Goal: Task Accomplishment & Management: Complete application form

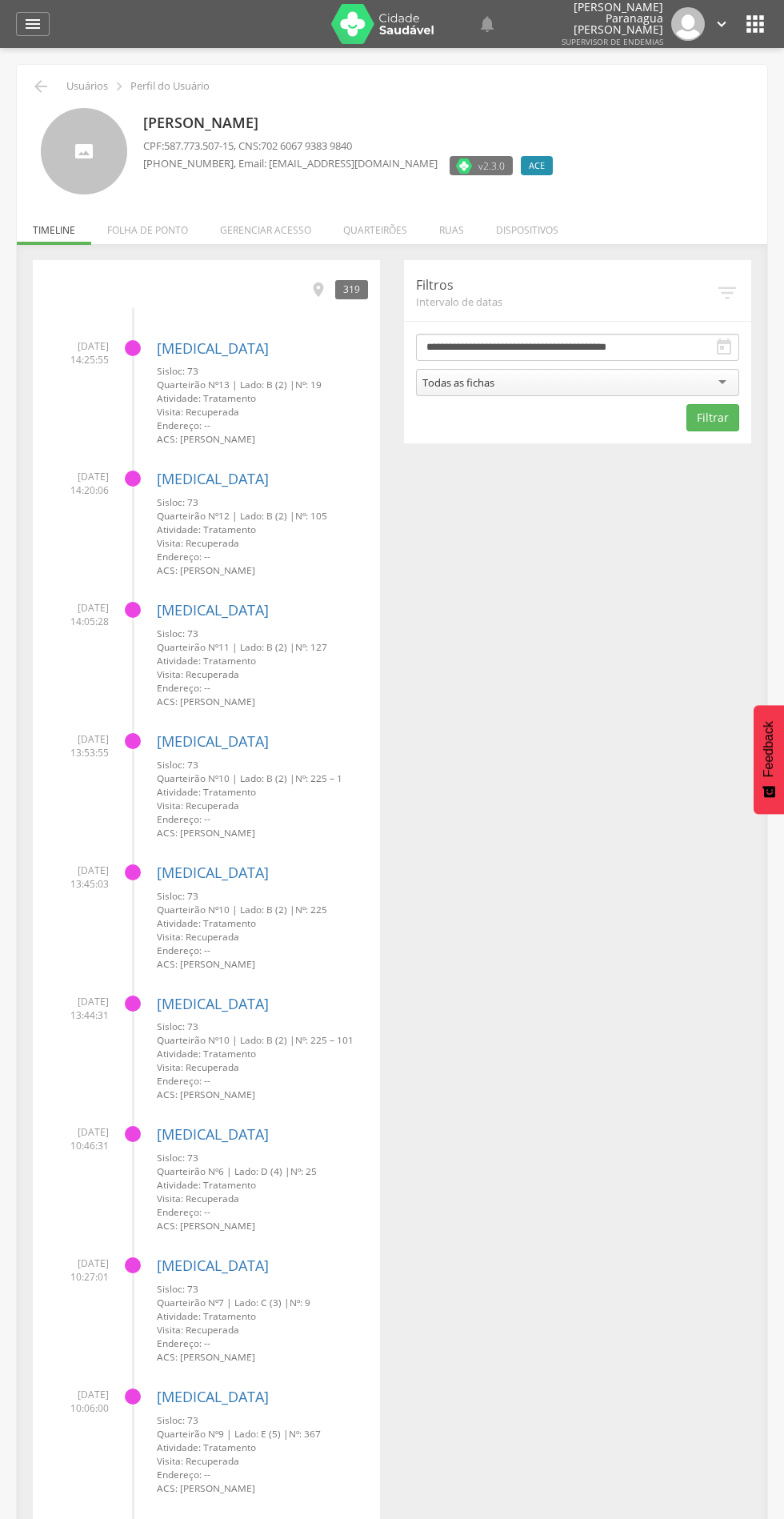
click at [385, 224] on li "Quarteirões" at bounding box center [375, 226] width 96 height 38
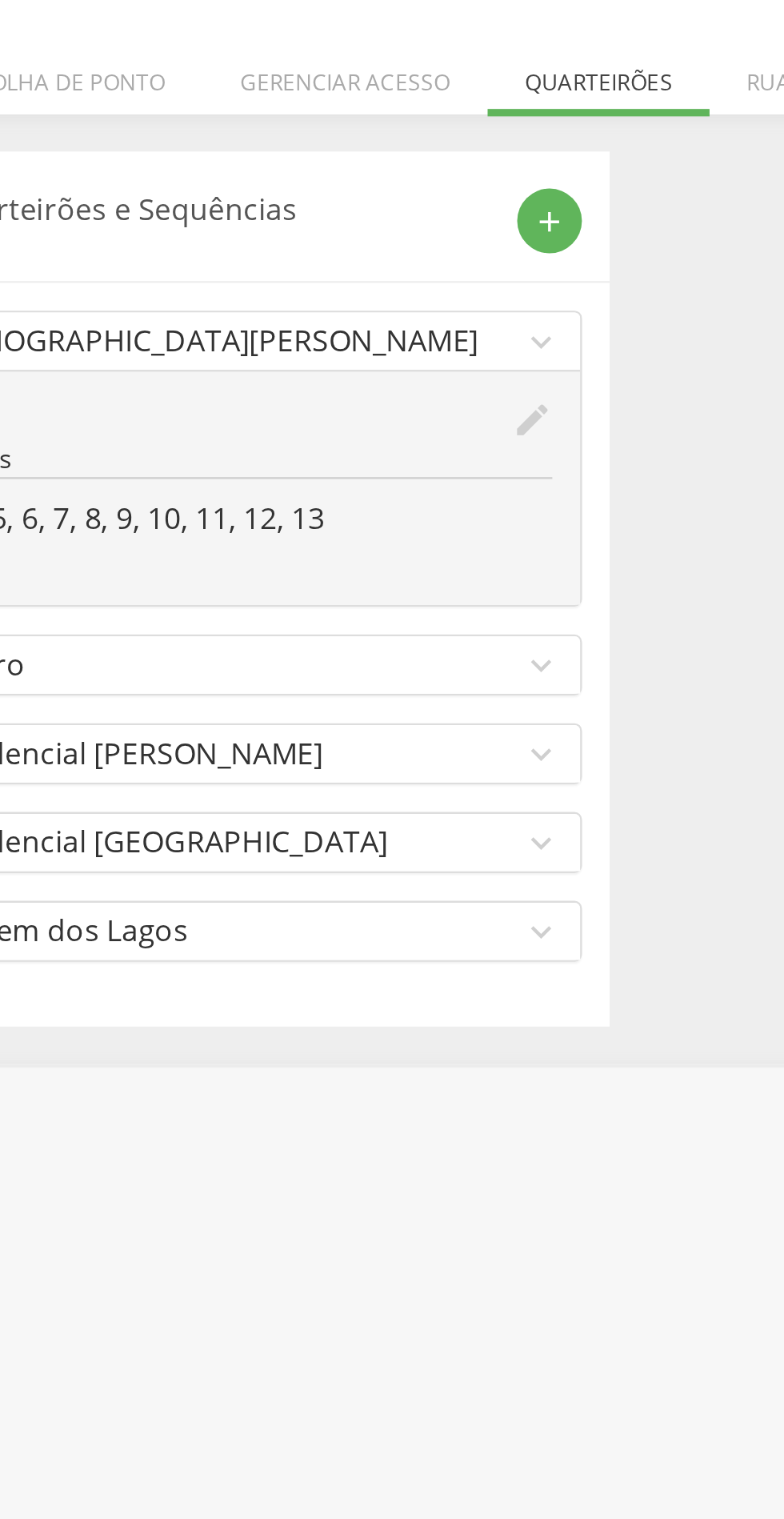
click at [367, 294] on div "add" at bounding box center [354, 291] width 28 height 28
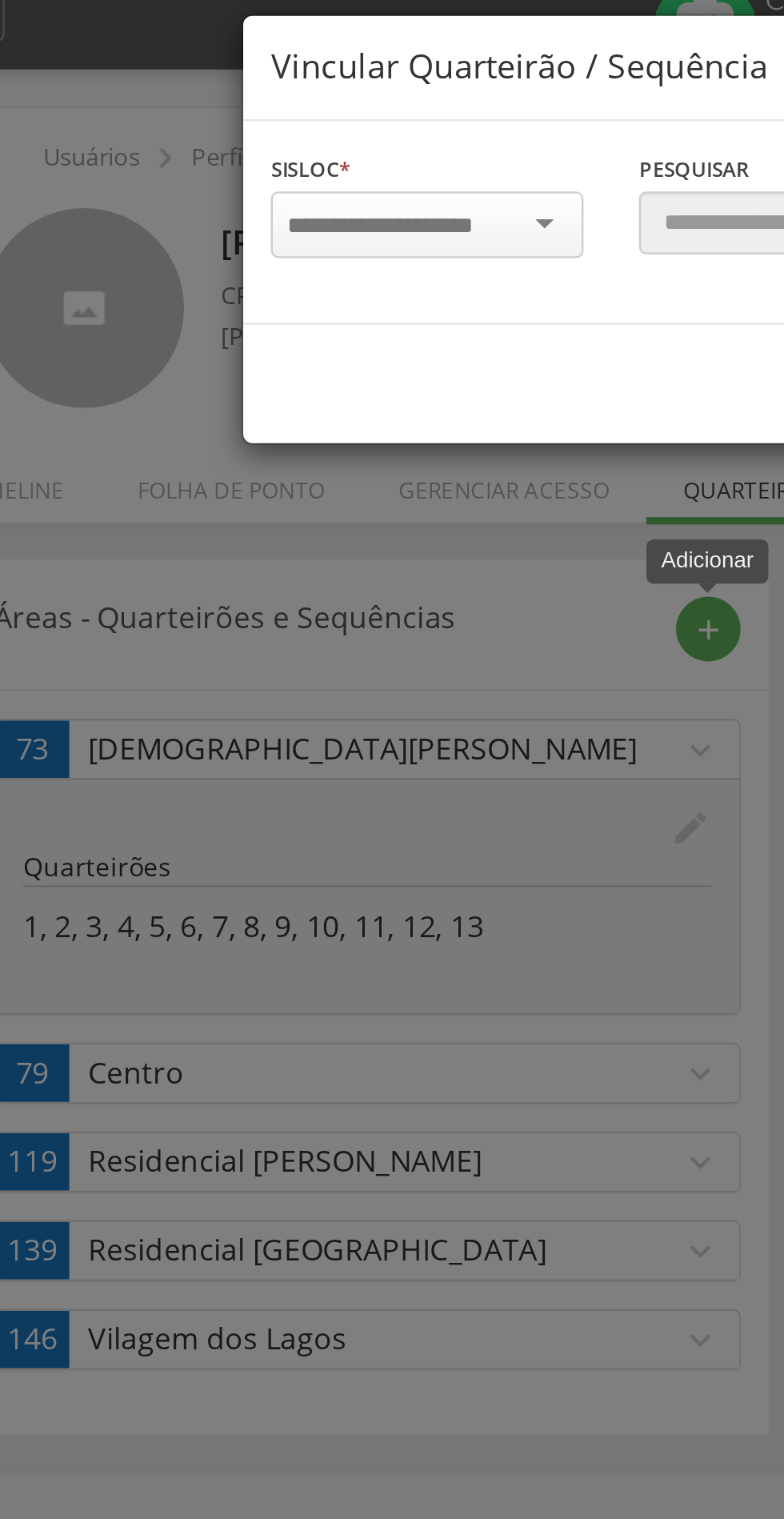
click at [227, 112] on input "select-one" at bounding box center [222, 116] width 101 height 14
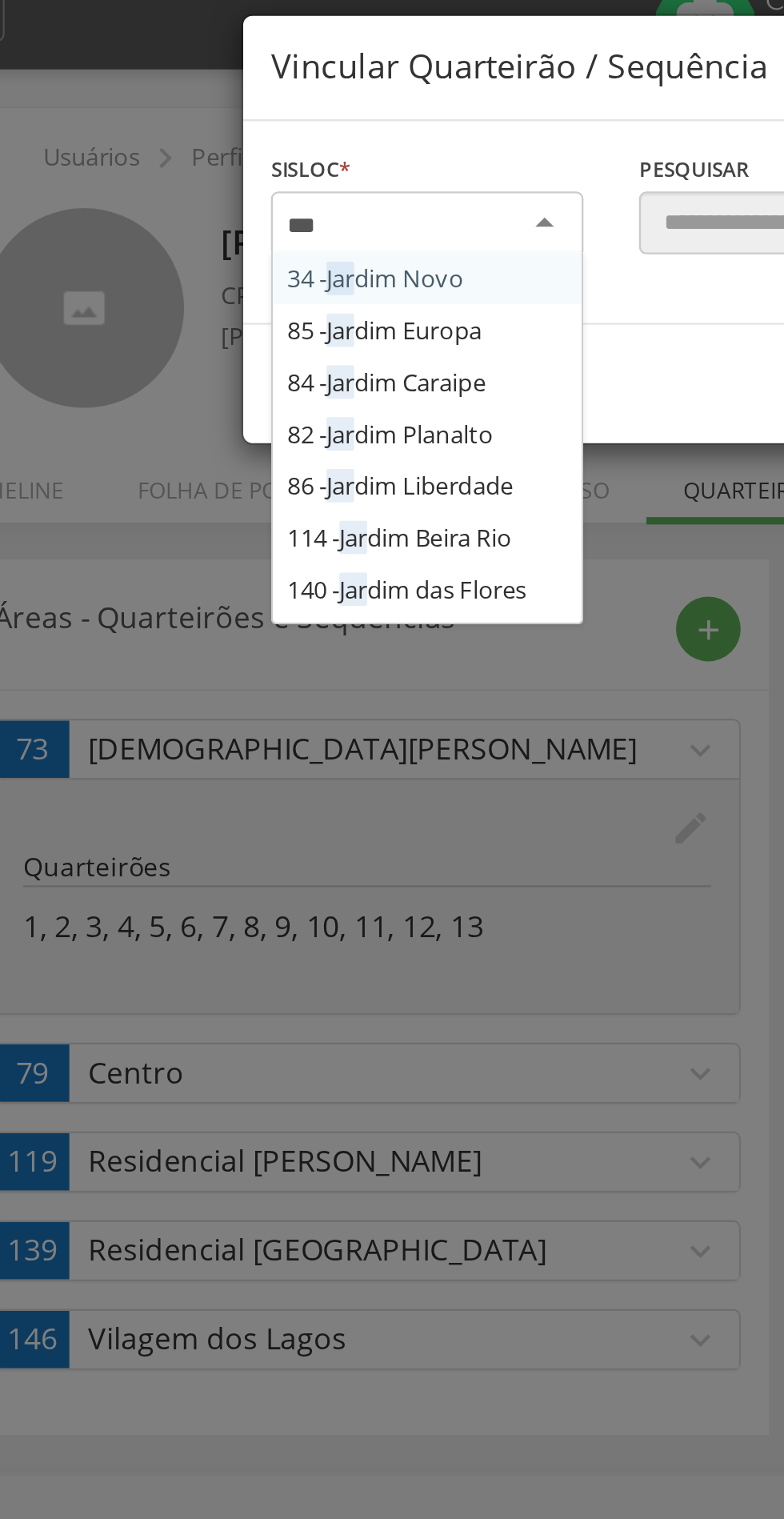
type input "****"
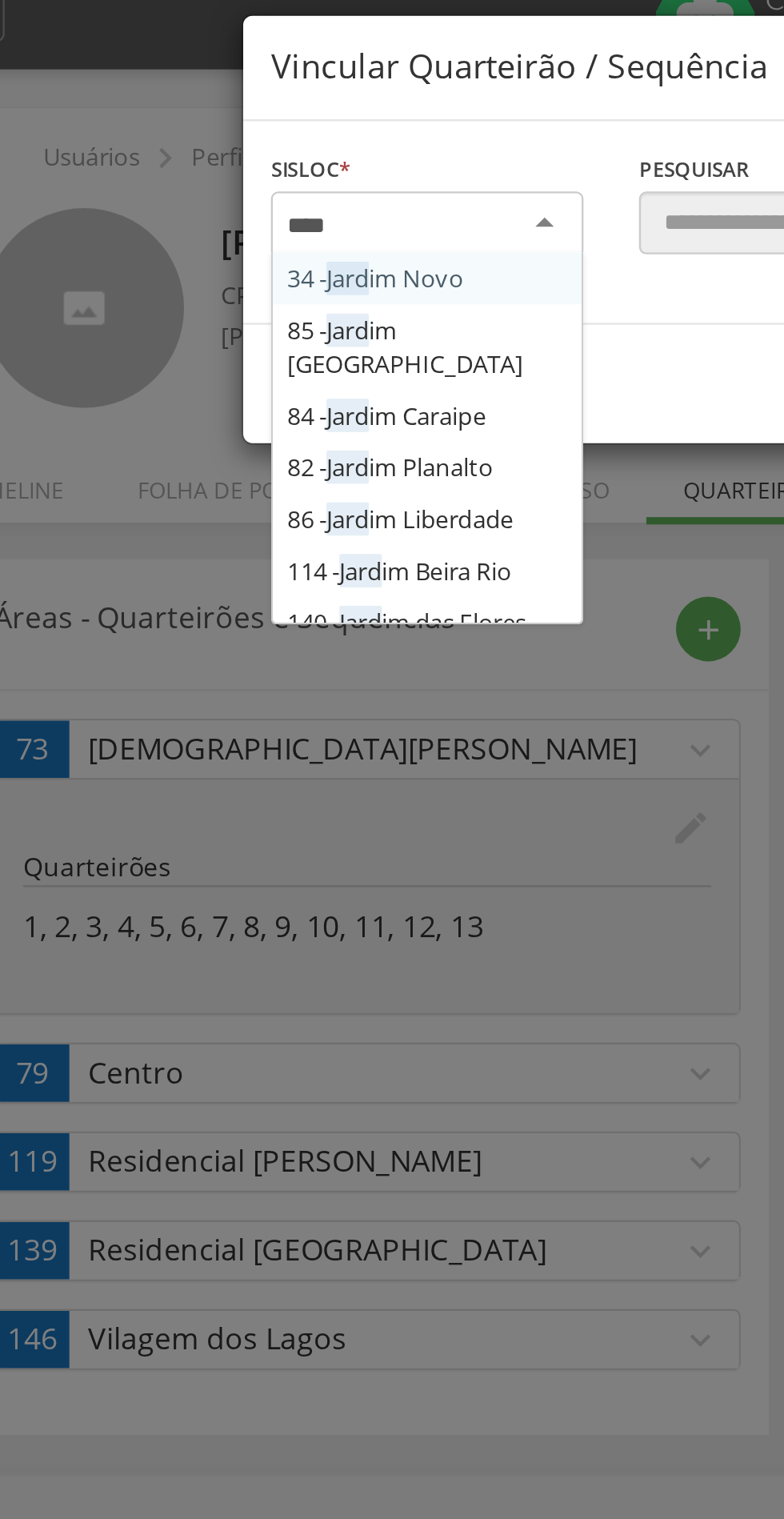
click at [242, 158] on div "Sisloc * 34 - Jard im Novo 85 - Jard im Europa 84 - Jard im Caraipe 82 - Jard i…" at bounding box center [392, 115] width 478 height 88
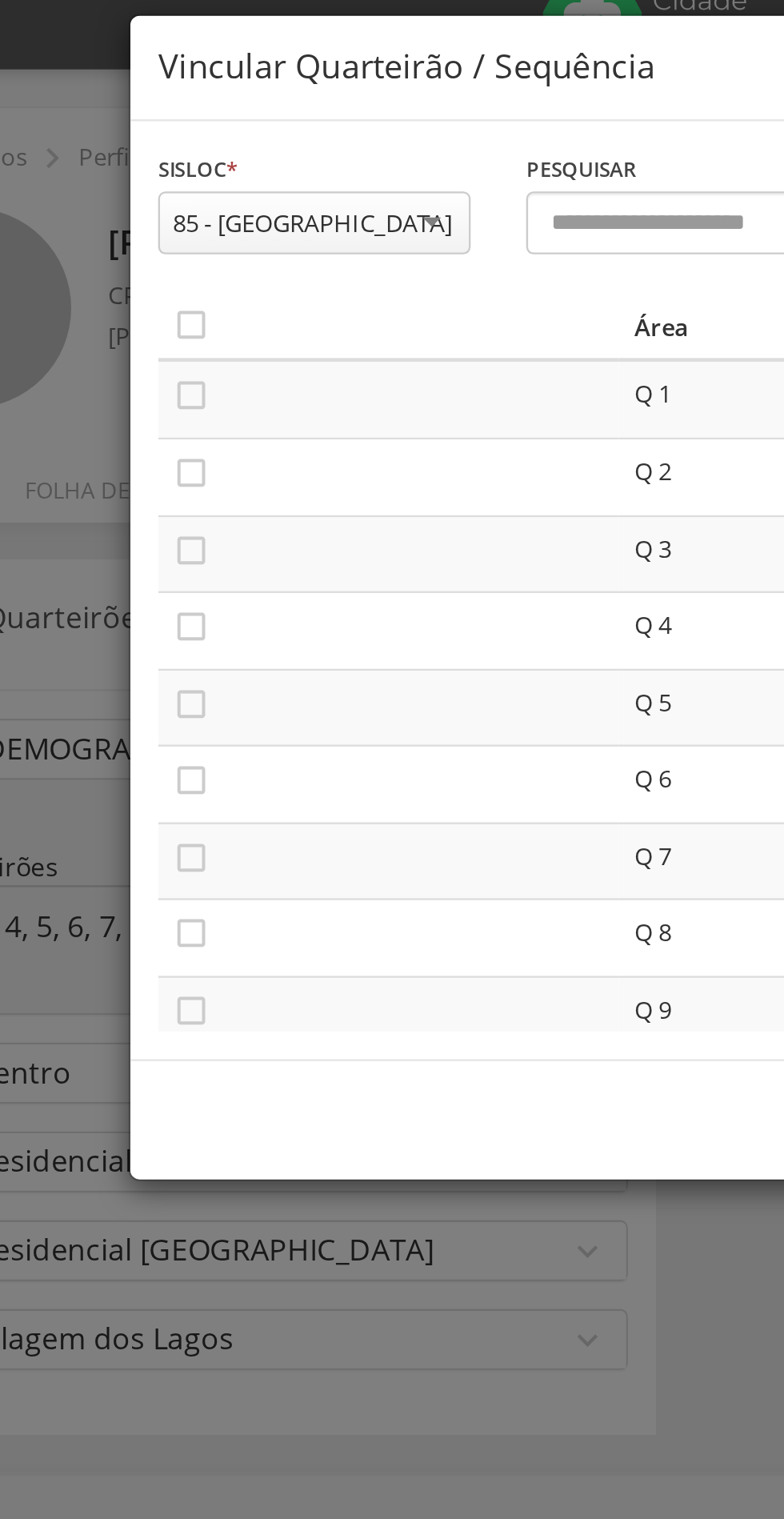
click at [184, 163] on icon "" at bounding box center [179, 158] width 16 height 16
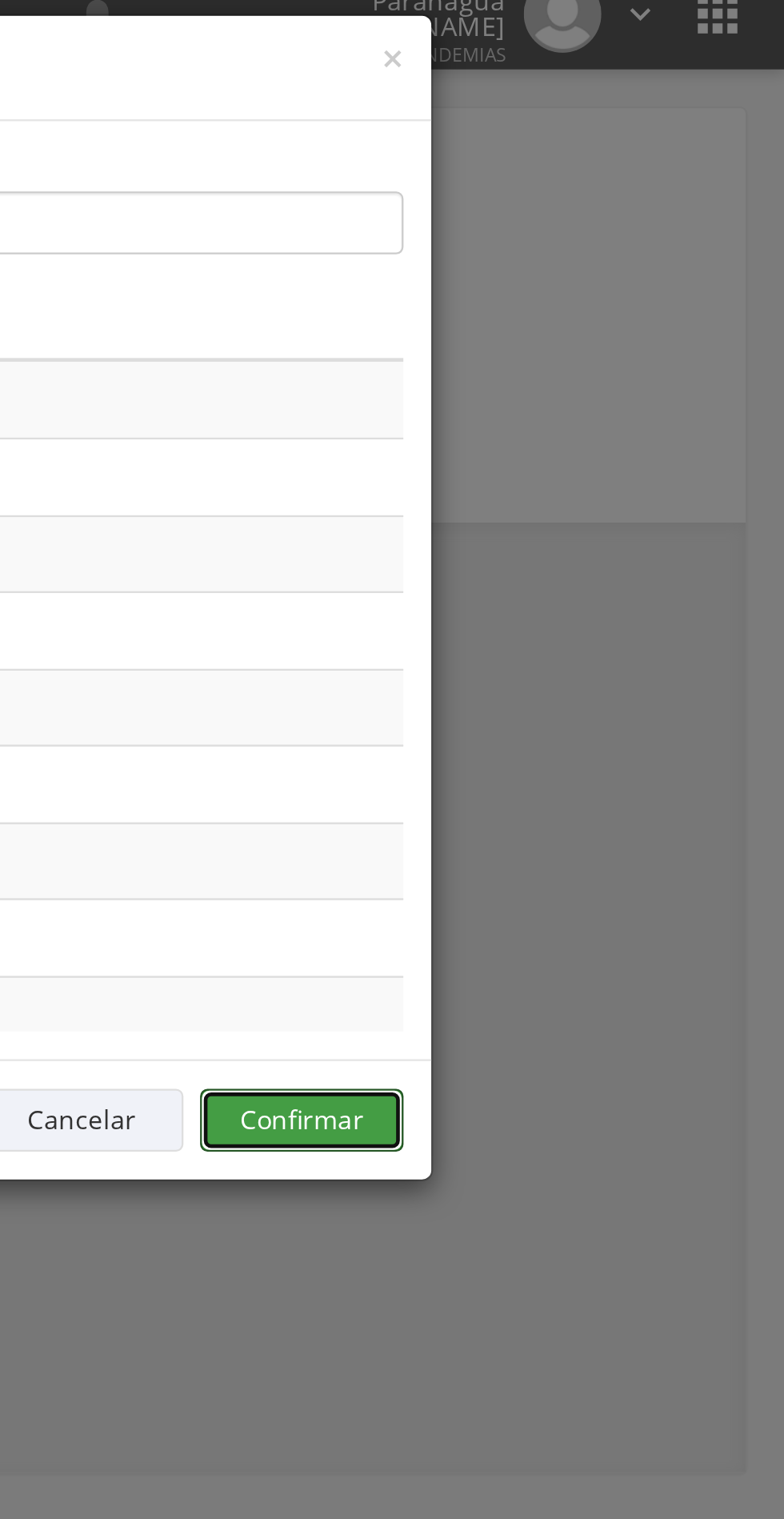
click at [591, 494] on button "Confirmar" at bounding box center [575, 502] width 88 height 27
